Goal: Information Seeking & Learning: Learn about a topic

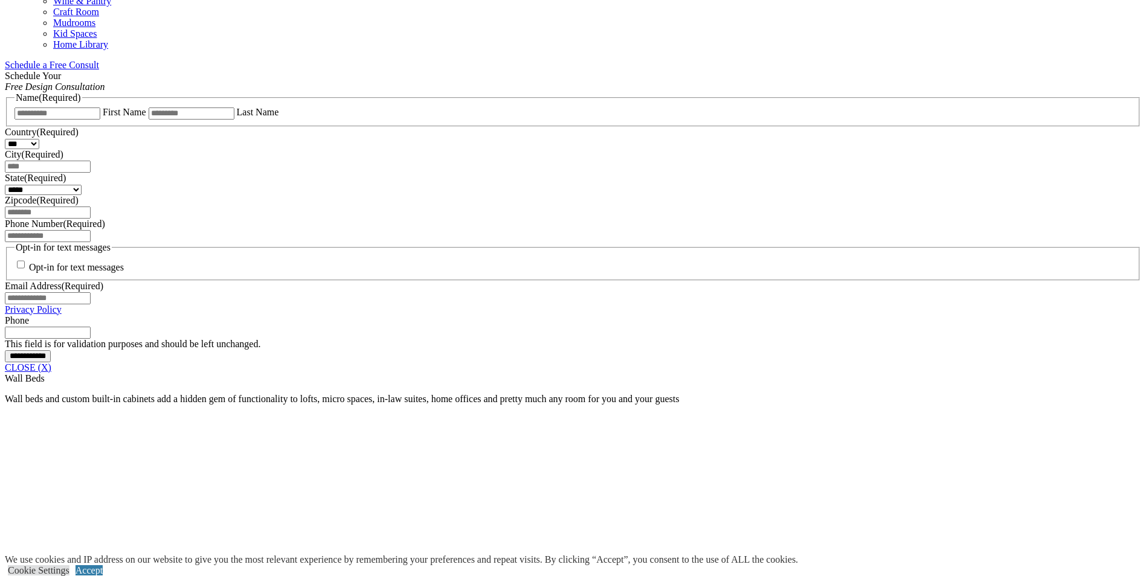
scroll to position [785, 0]
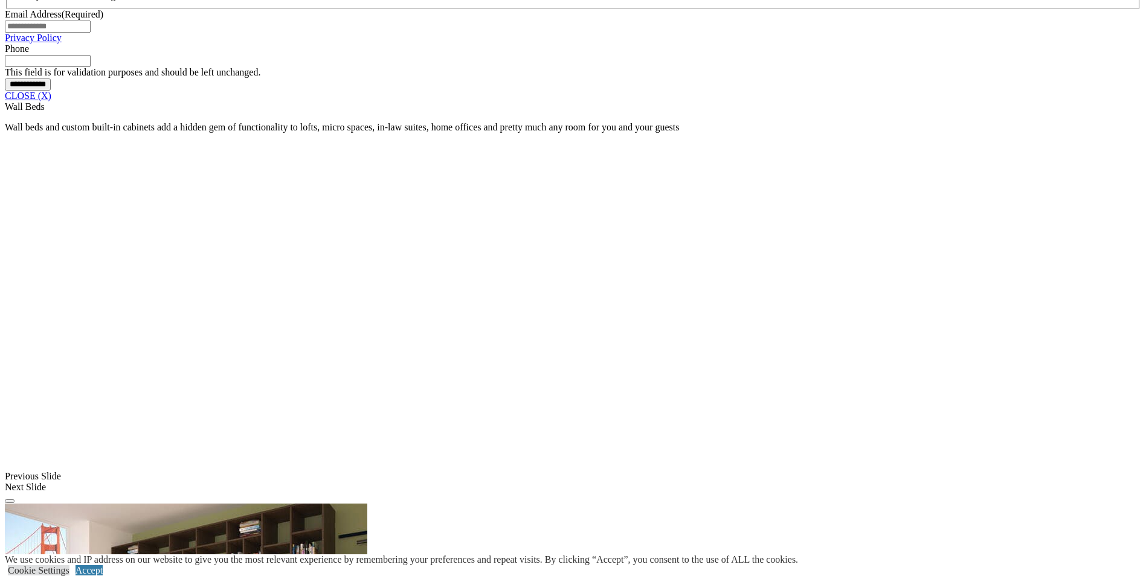
scroll to position [1027, 0]
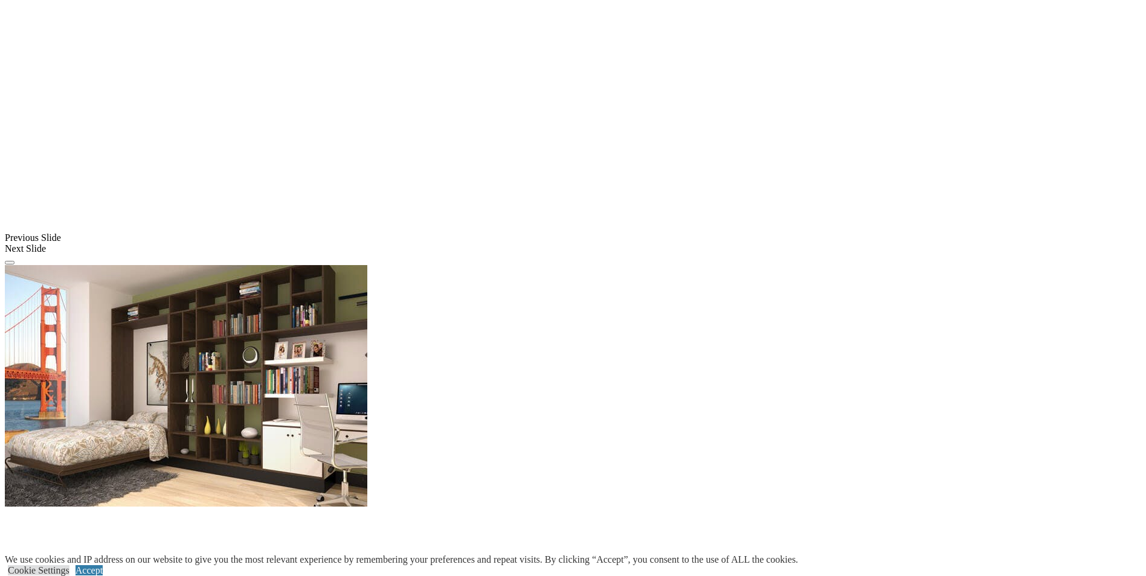
scroll to position [1269, 0]
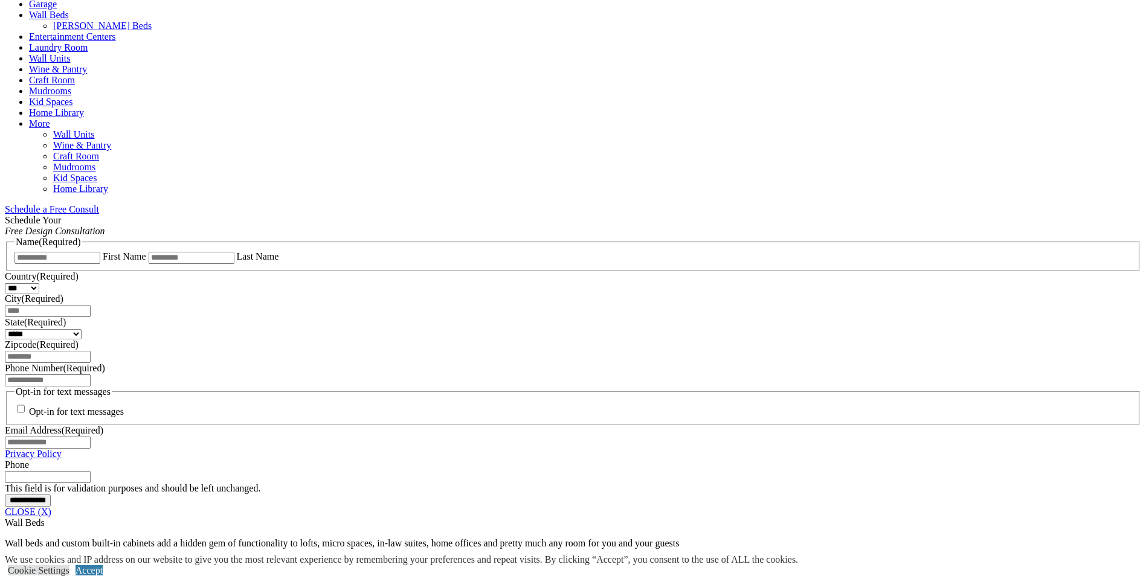
scroll to position [604, 0]
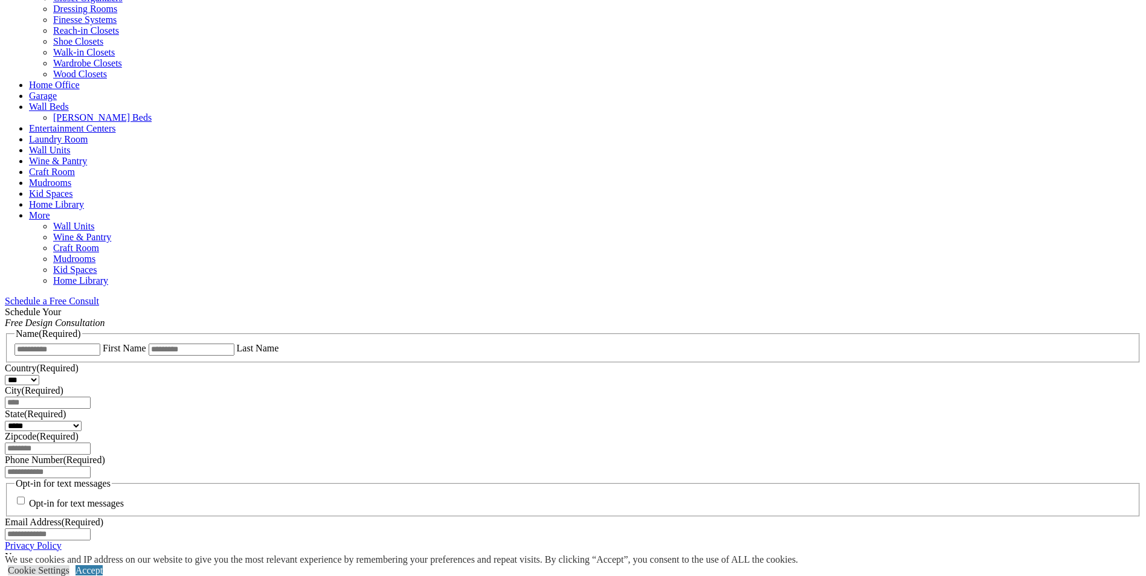
scroll to position [604, 0]
